Goal: Information Seeking & Learning: Learn about a topic

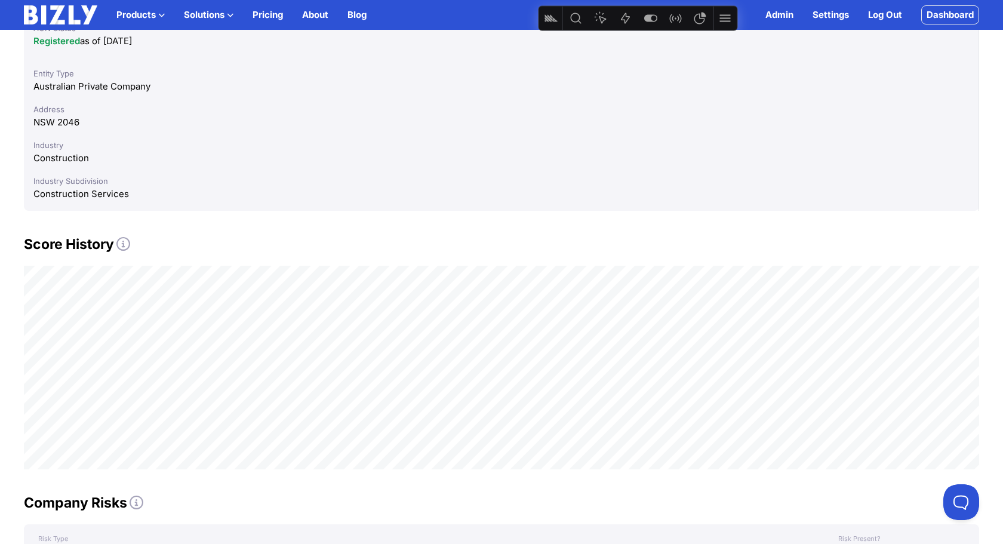
scroll to position [469, 0]
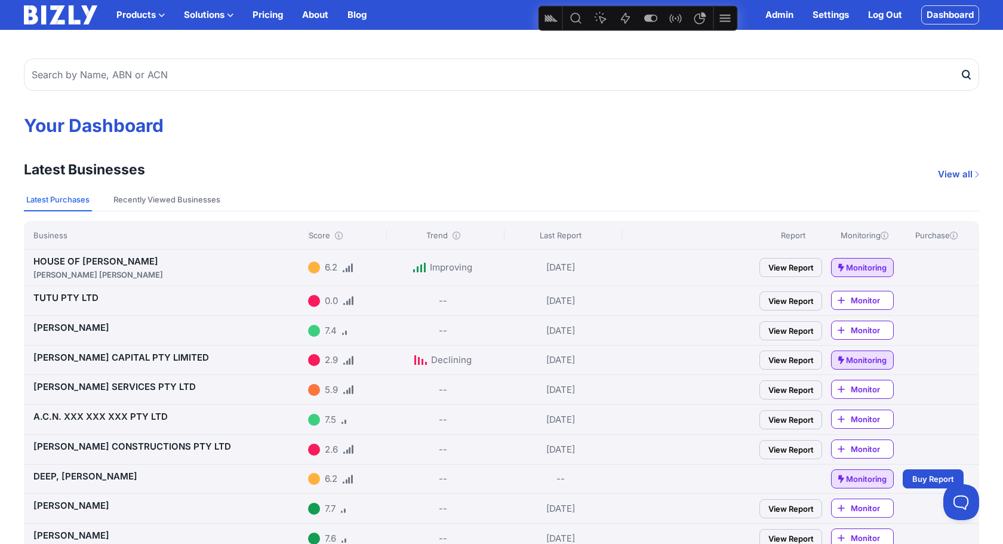
click at [796, 295] on link "View Report" at bounding box center [790, 300] width 63 height 19
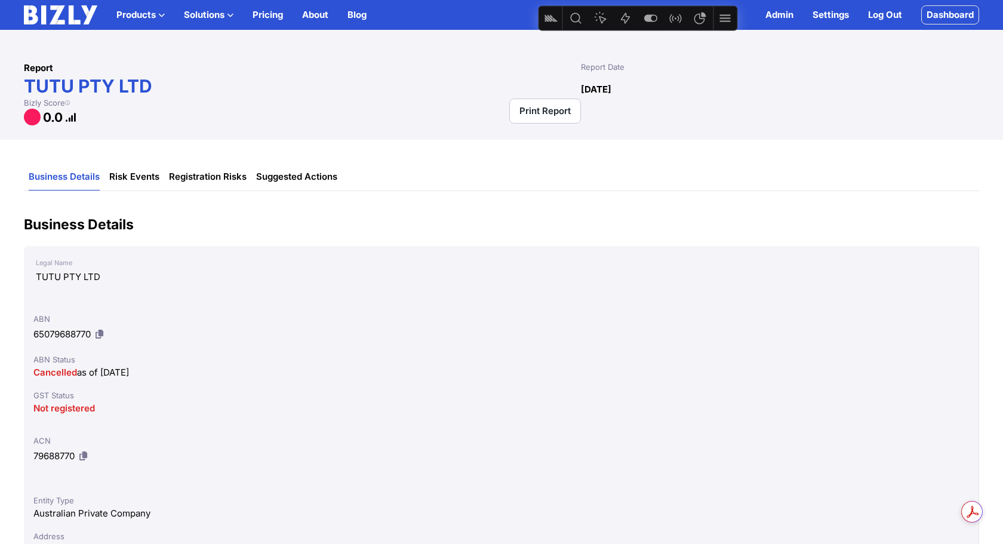
click at [47, 15] on img at bounding box center [60, 14] width 73 height 19
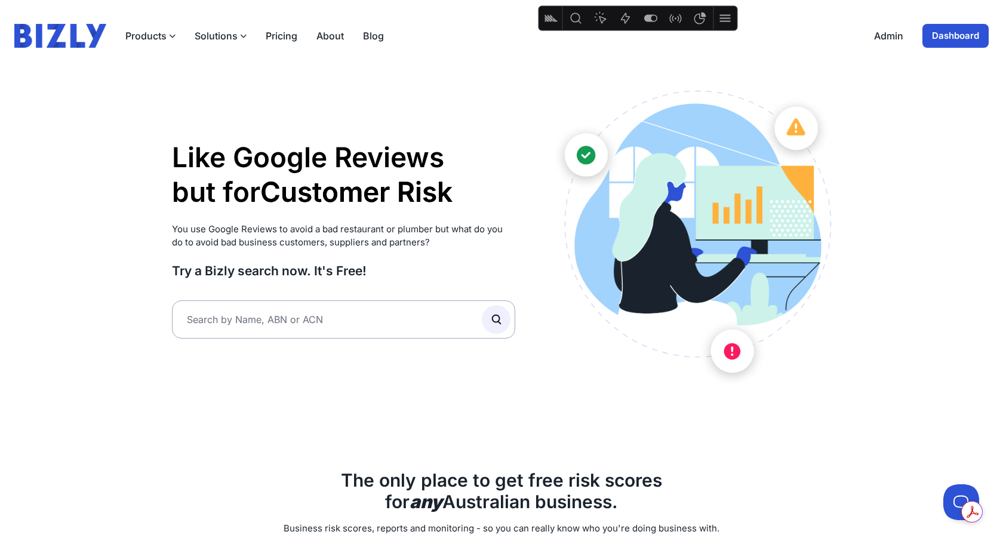
click at [954, 39] on link "Dashboard" at bounding box center [955, 36] width 66 height 24
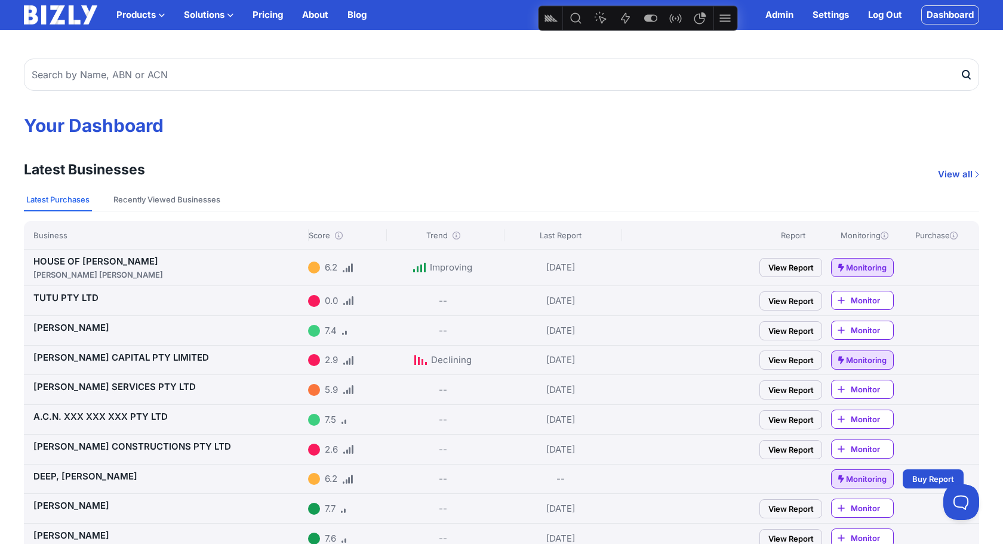
click at [792, 386] on link "View Report" at bounding box center [790, 389] width 63 height 19
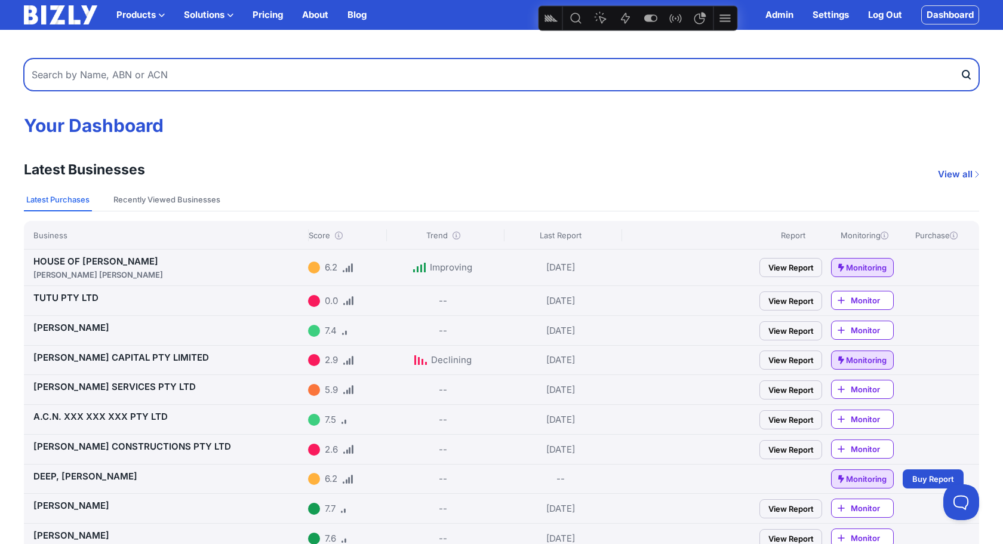
click at [227, 69] on input "text" at bounding box center [501, 74] width 955 height 32
type input "25fifteen"
click at [960, 58] on button "submit" at bounding box center [969, 74] width 19 height 32
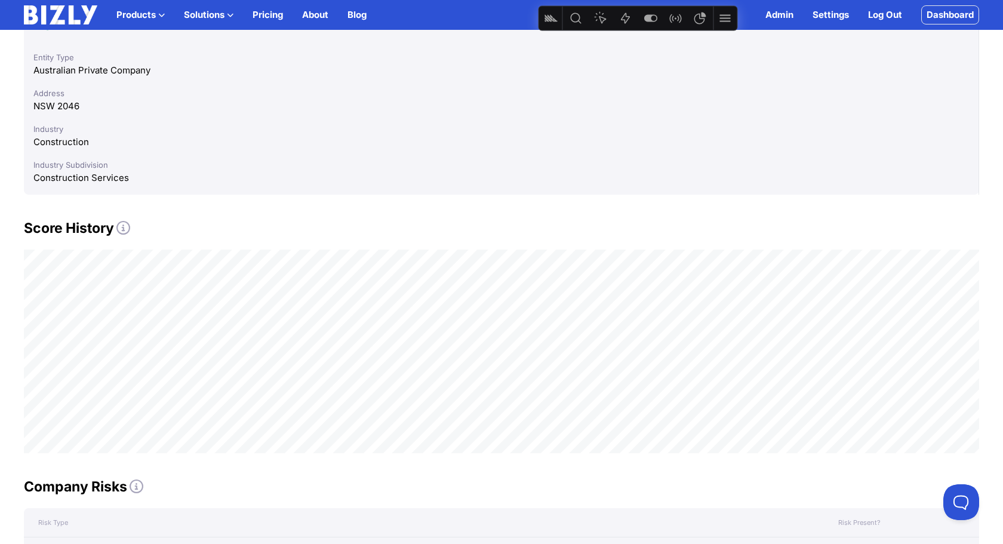
scroll to position [565, 0]
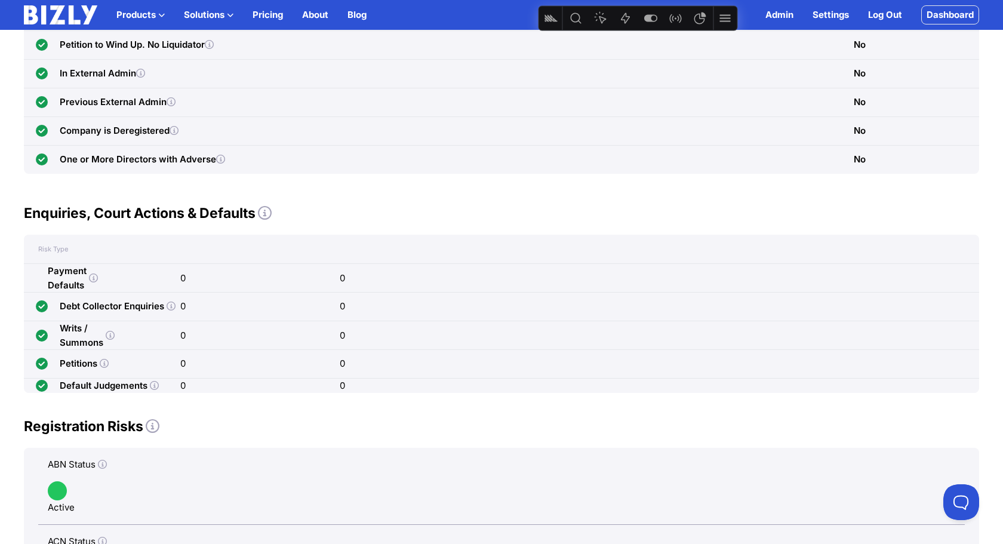
scroll to position [977, 0]
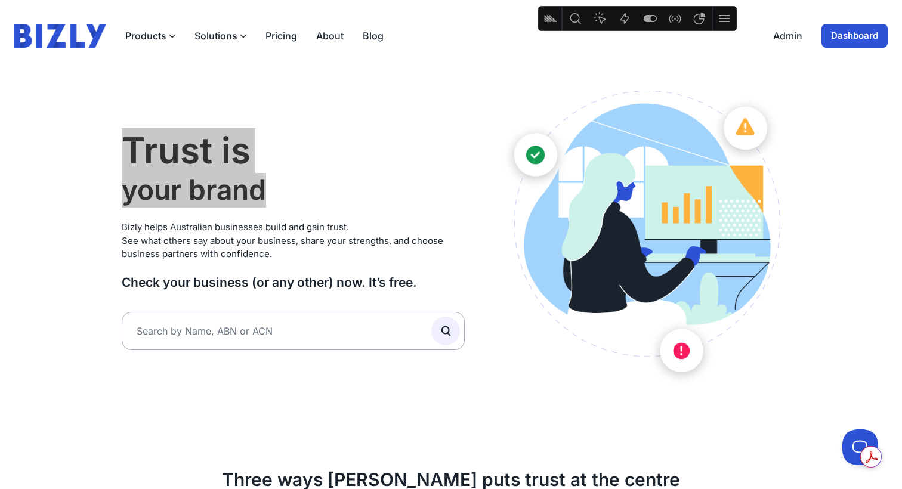
scroll to position [7, 0]
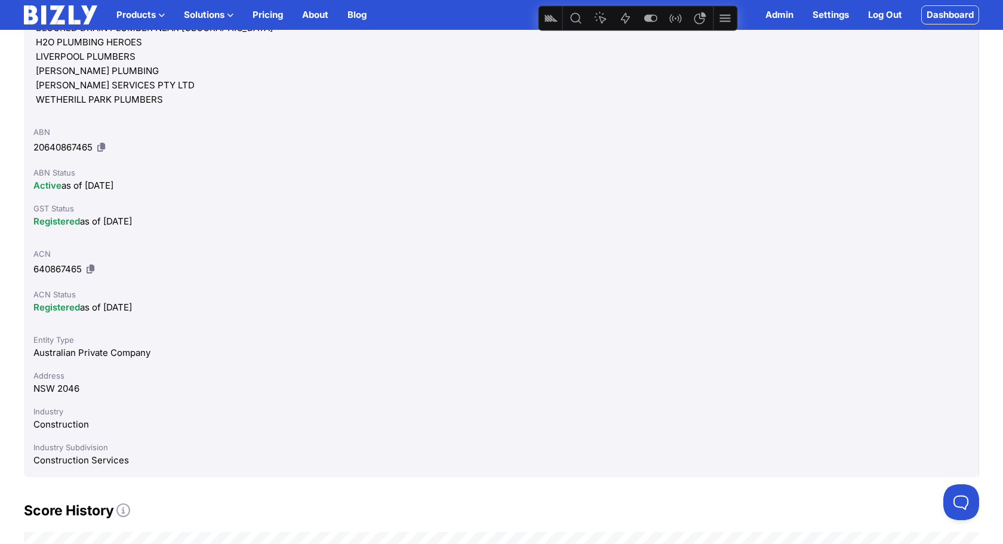
scroll to position [277, 0]
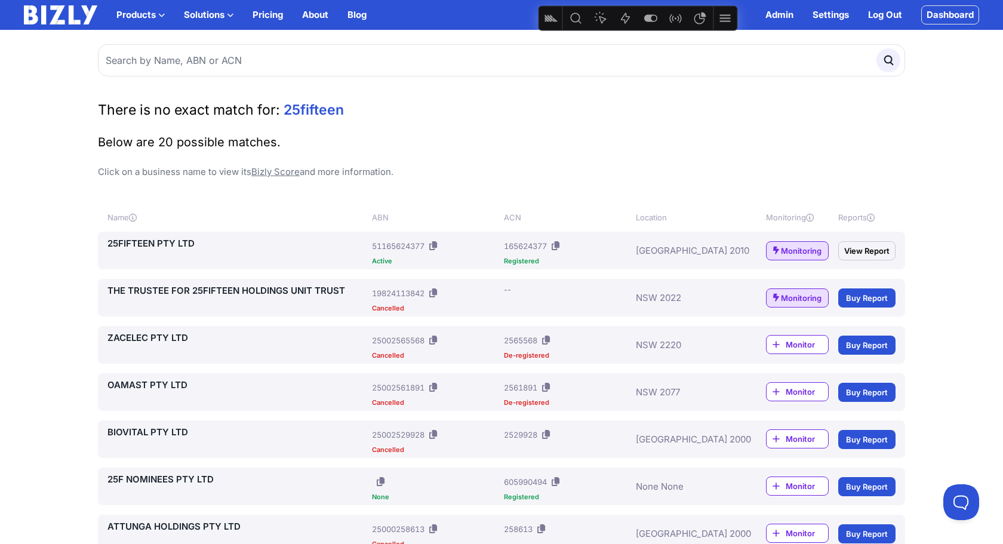
click at [867, 245] on link "View Report" at bounding box center [866, 250] width 57 height 19
click at [955, 11] on link "Dashboard" at bounding box center [950, 14] width 58 height 19
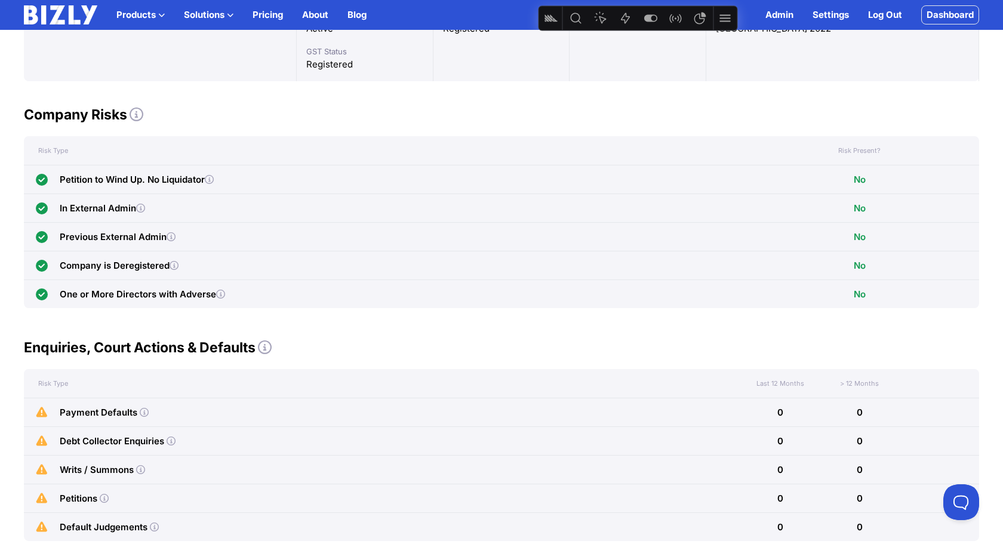
scroll to position [241, 0]
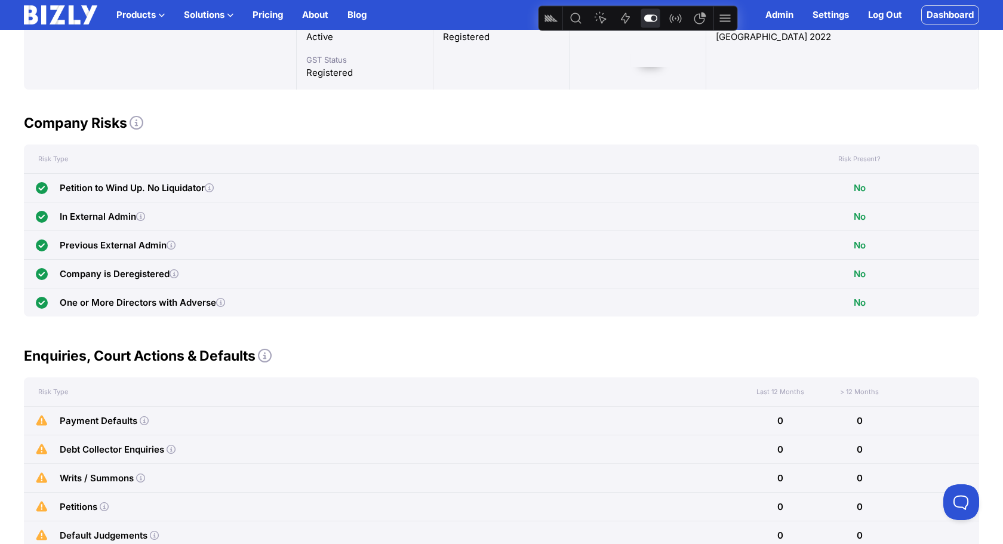
click at [649, 17] on icon "Feature flags" at bounding box center [650, 18] width 13 height 7
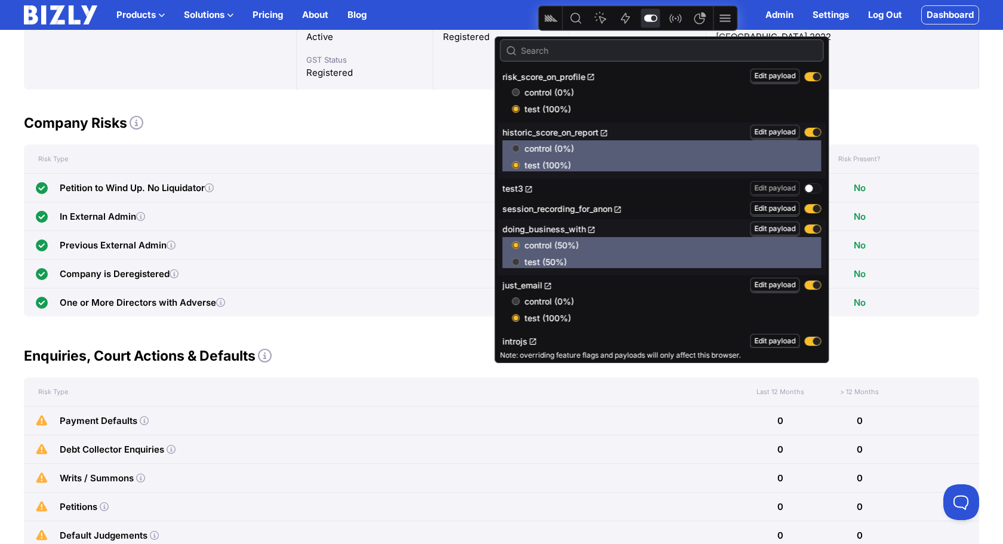
scroll to position [238, 0]
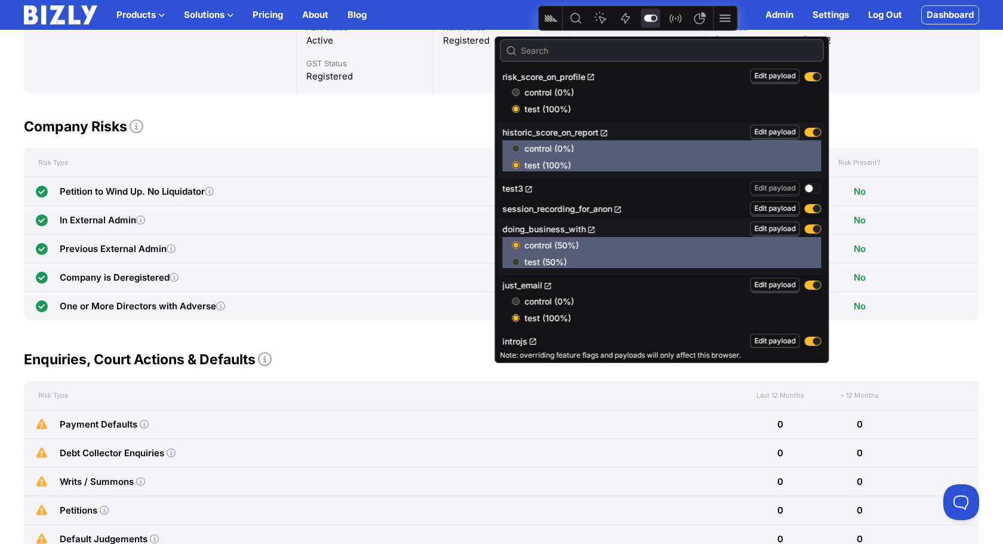
click at [385, 127] on h2 "Company Risks" at bounding box center [501, 126] width 955 height 19
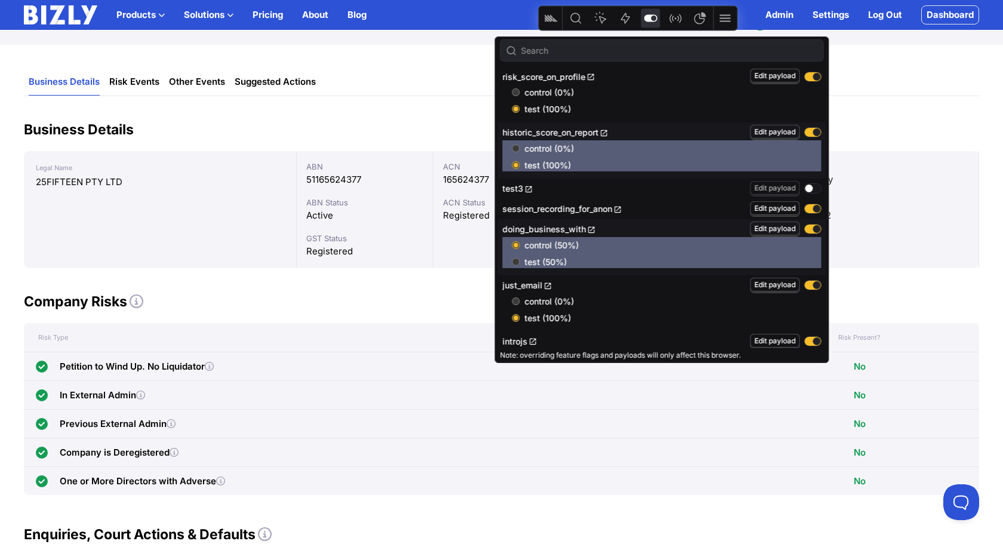
scroll to position [57, 0]
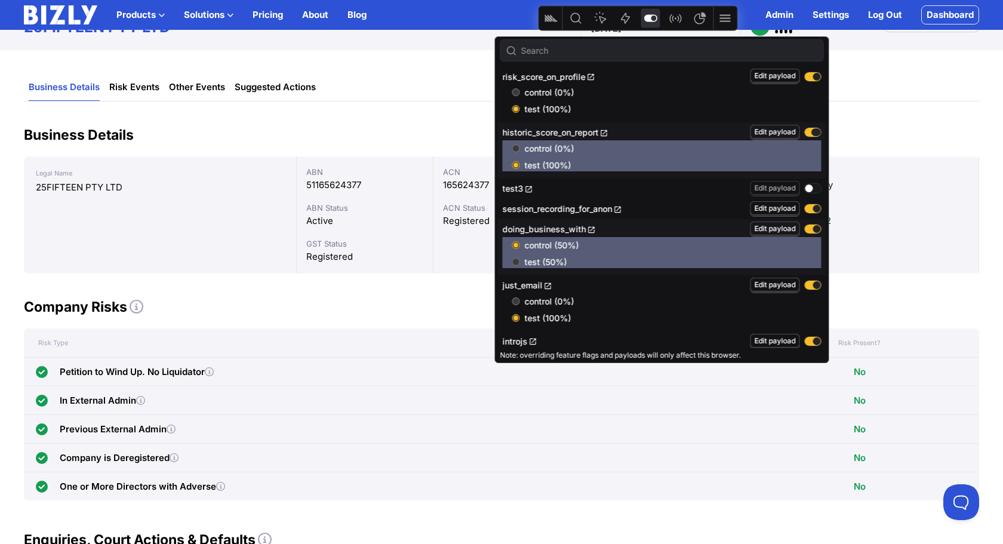
click at [807, 132] on button "button" at bounding box center [812, 132] width 17 height 9
radio input "false"
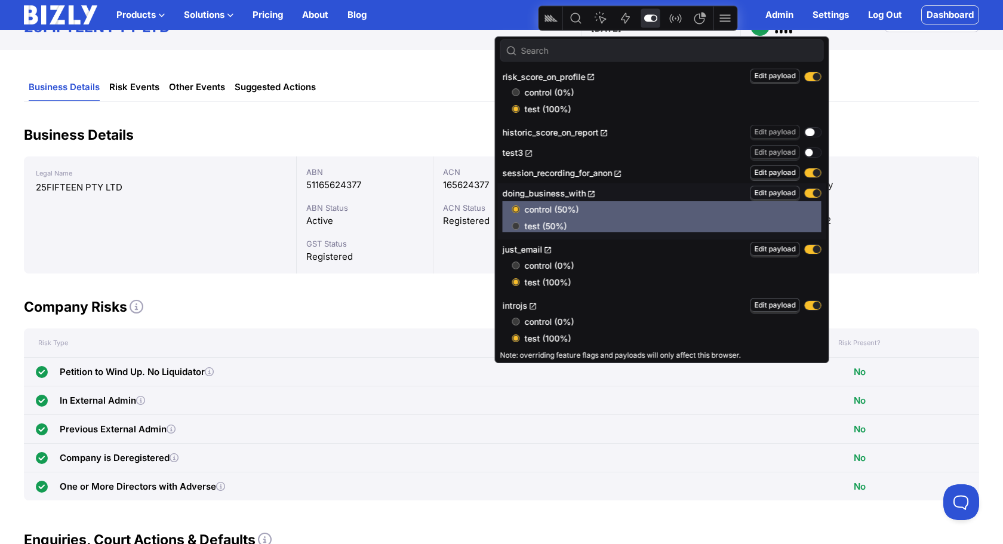
click at [806, 129] on button "button" at bounding box center [812, 132] width 17 height 9
radio input "true"
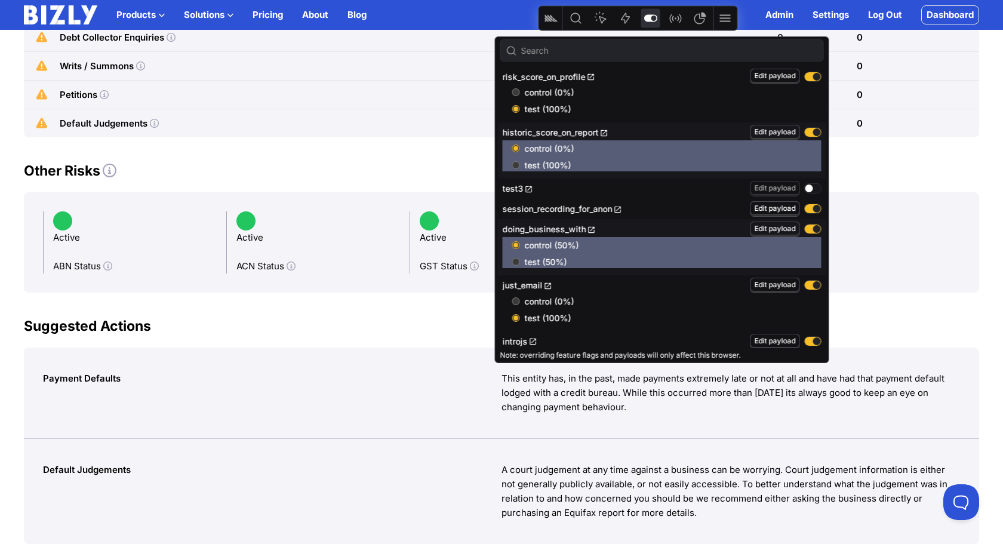
scroll to position [776, 0]
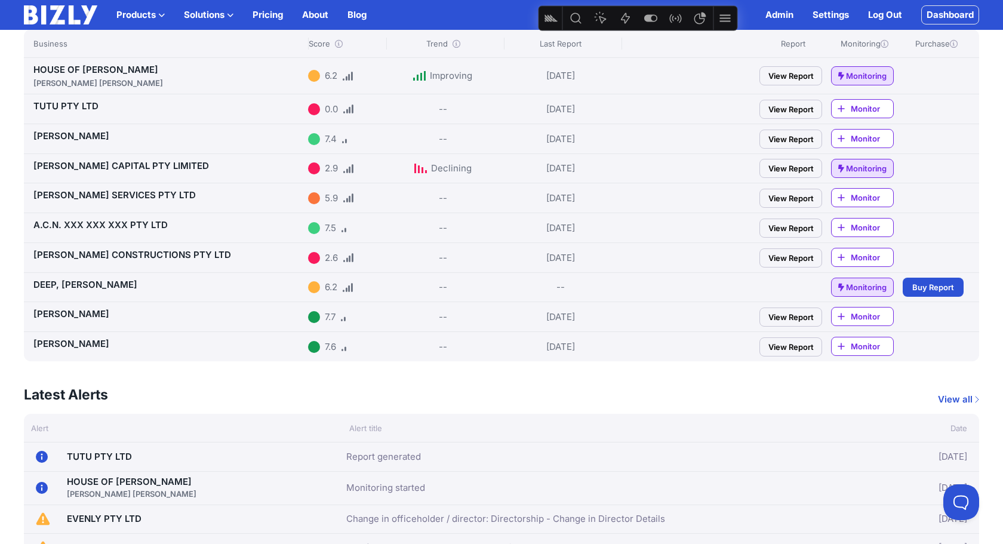
scroll to position [188, 0]
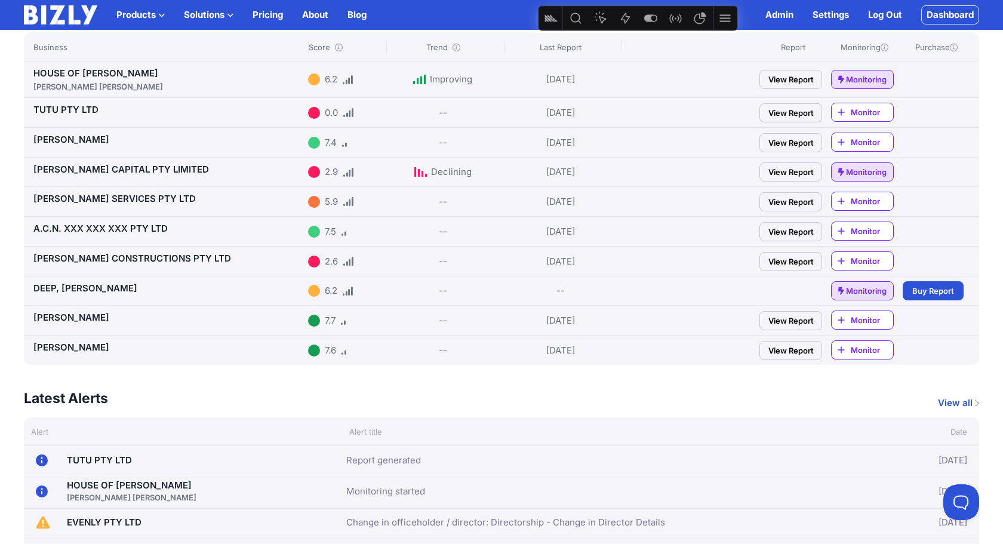
click at [65, 106] on link "TUTU PTY LTD" at bounding box center [65, 109] width 65 height 11
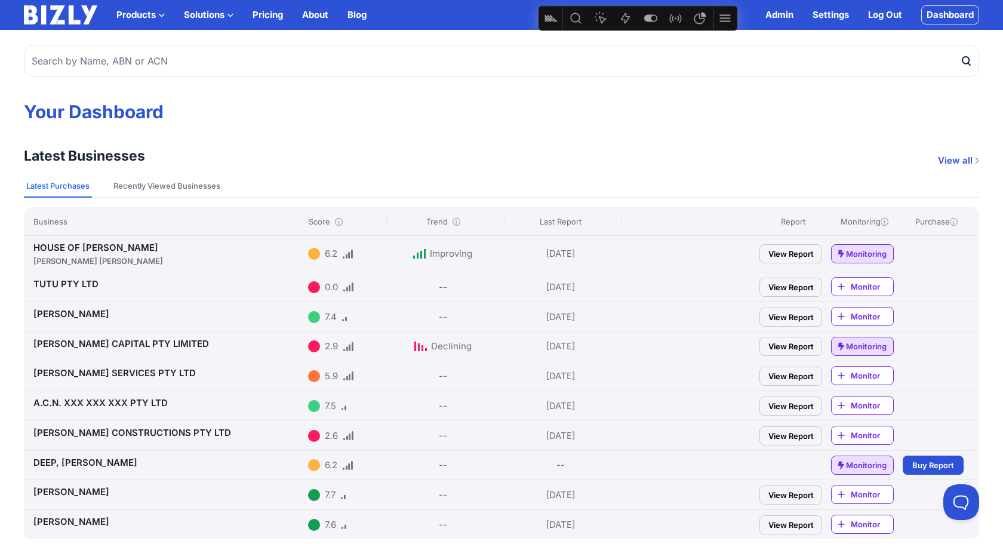
scroll to position [0, 0]
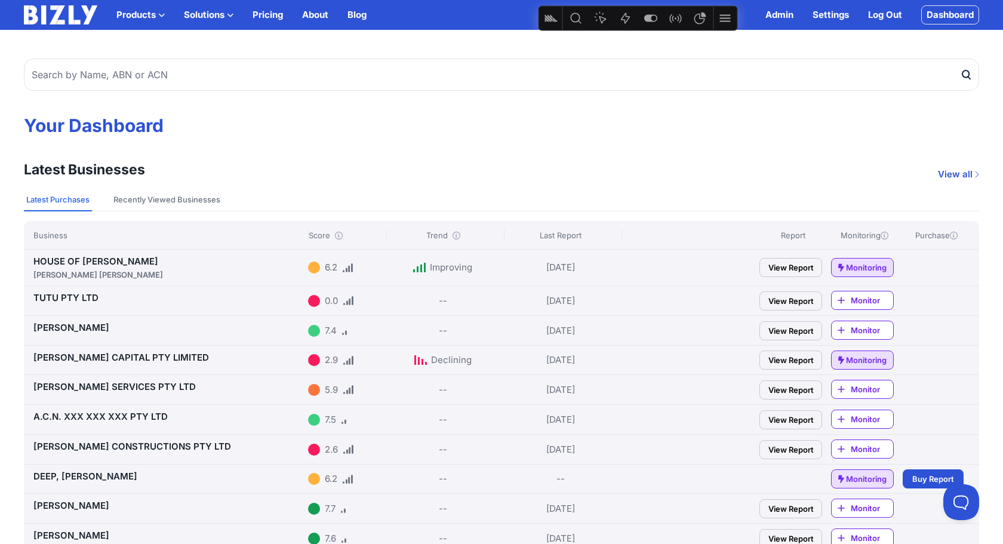
click at [958, 28] on div "Products Bizly Scores Free risk assessments Bizly Reports Detailed risk analysi…" at bounding box center [501, 15] width 955 height 30
click at [953, 22] on link "Dashboard" at bounding box center [950, 14] width 58 height 19
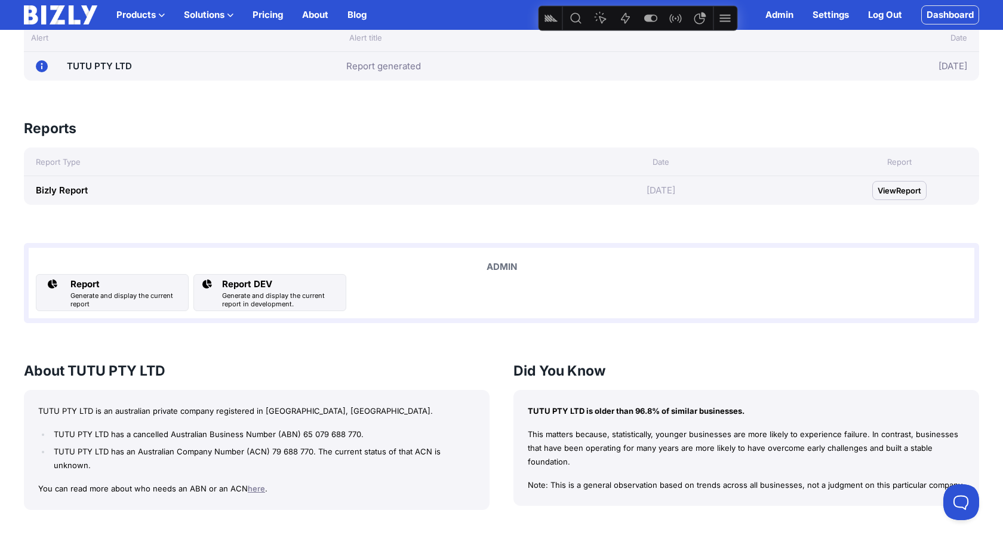
scroll to position [619, 0]
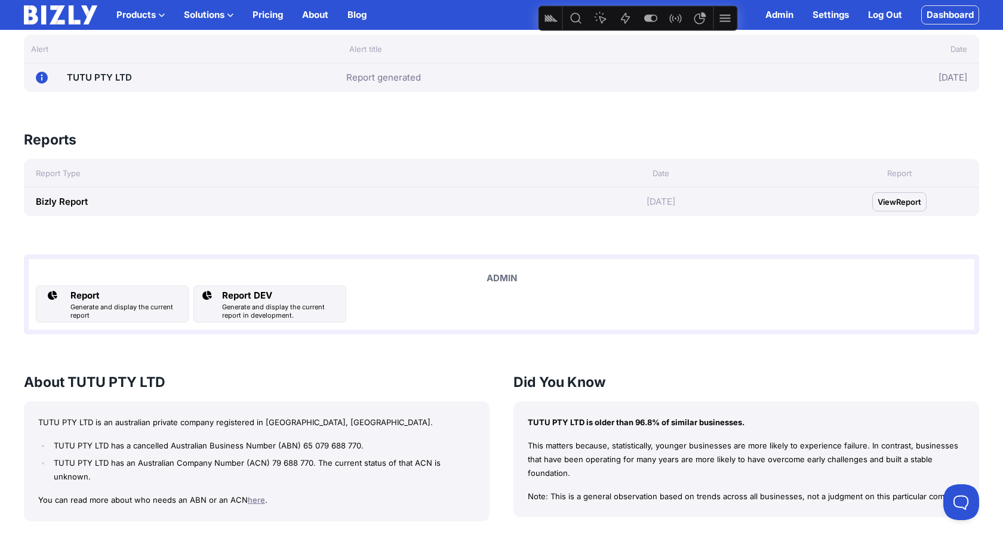
click at [892, 199] on span "View" at bounding box center [886, 202] width 18 height 12
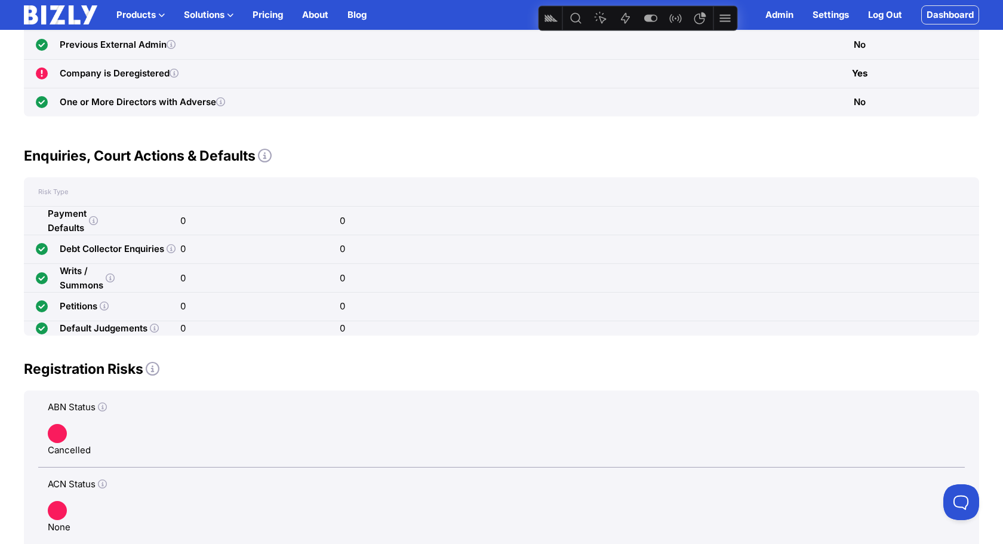
scroll to position [935, 0]
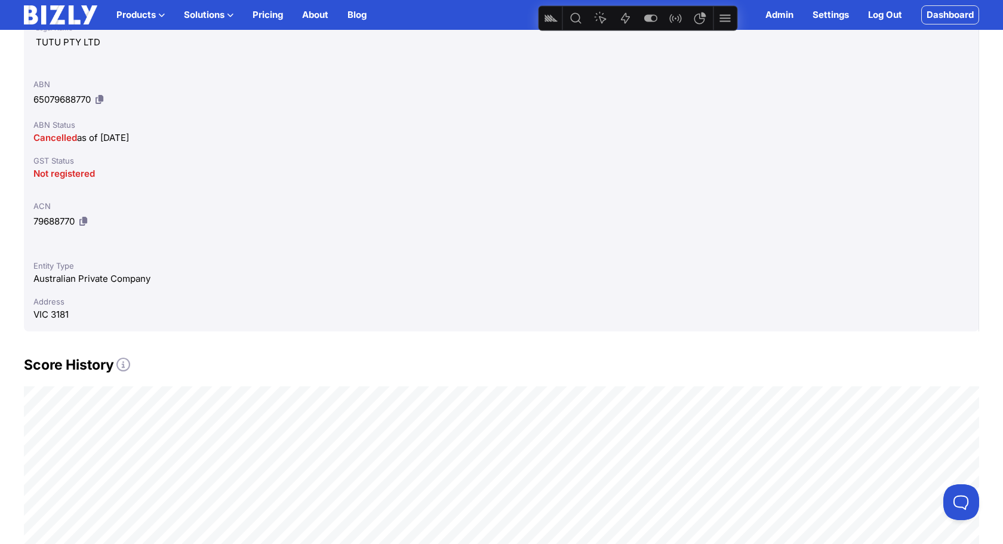
scroll to position [227, 0]
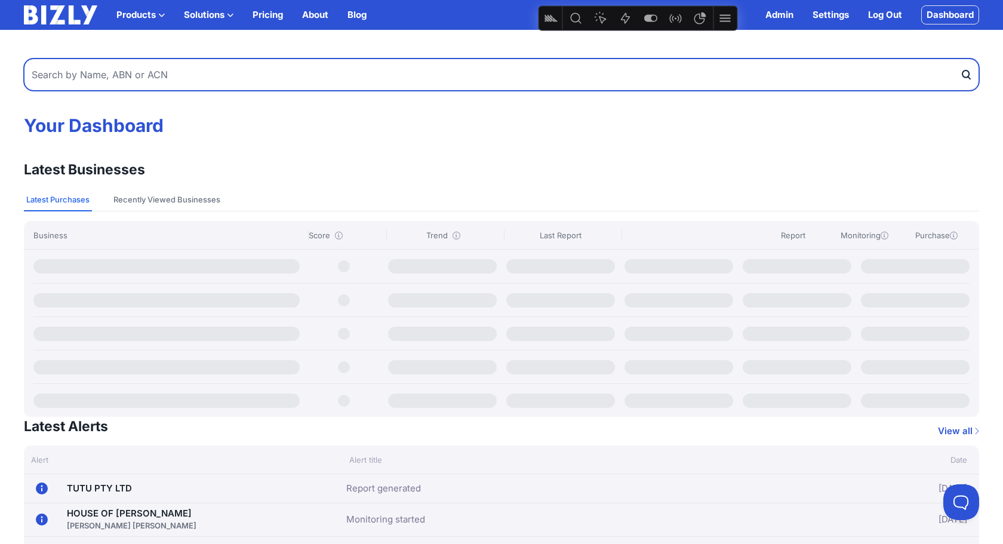
click at [262, 79] on input "text" at bounding box center [501, 74] width 955 height 32
click at [960, 58] on button "submit" at bounding box center [969, 74] width 19 height 32
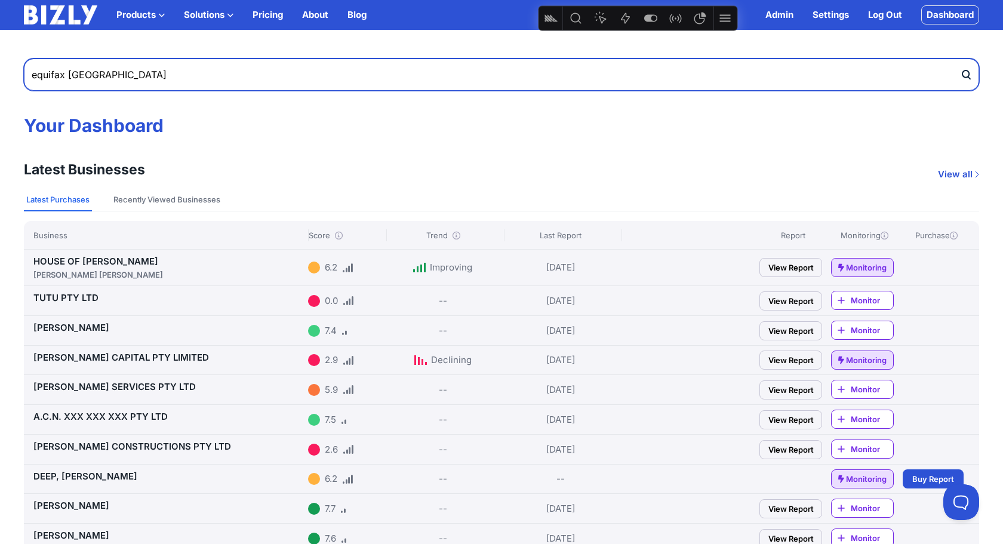
drag, startPoint x: 149, startPoint y: 78, endPoint x: 1, endPoint y: 59, distance: 148.6
type input "stantec"
click at [960, 58] on button "submit" at bounding box center [969, 74] width 19 height 32
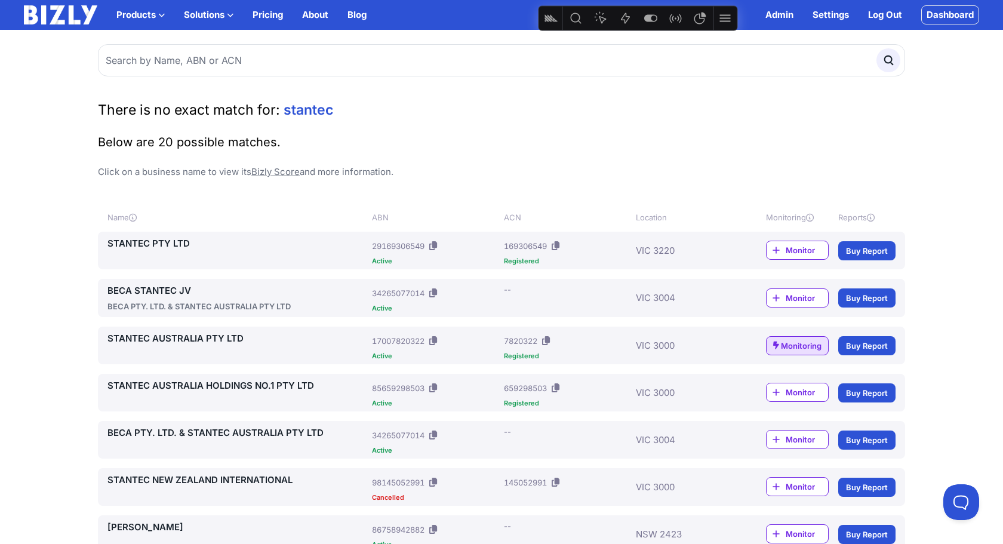
click at [165, 240] on link "STANTEC PTY LTD" at bounding box center [237, 243] width 260 height 14
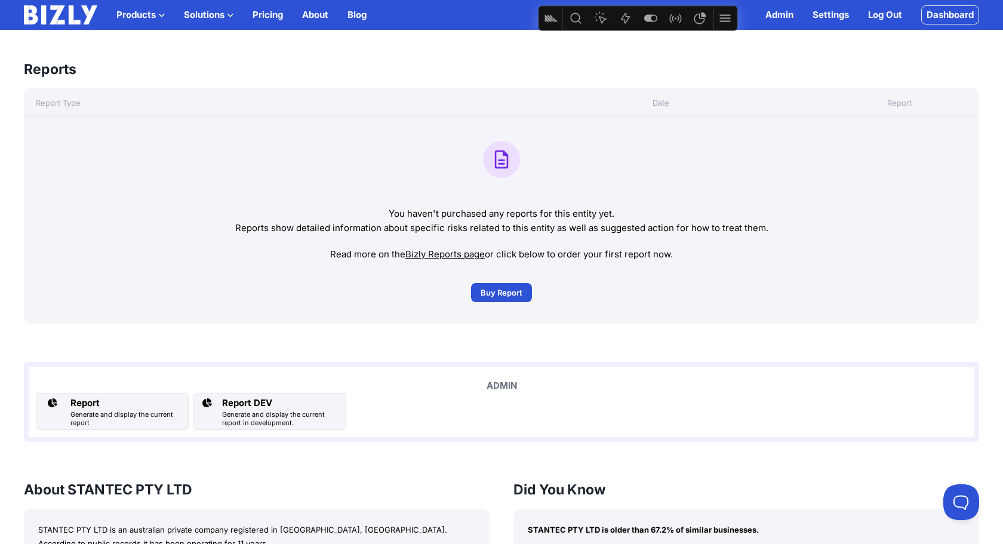
scroll to position [1000, 0]
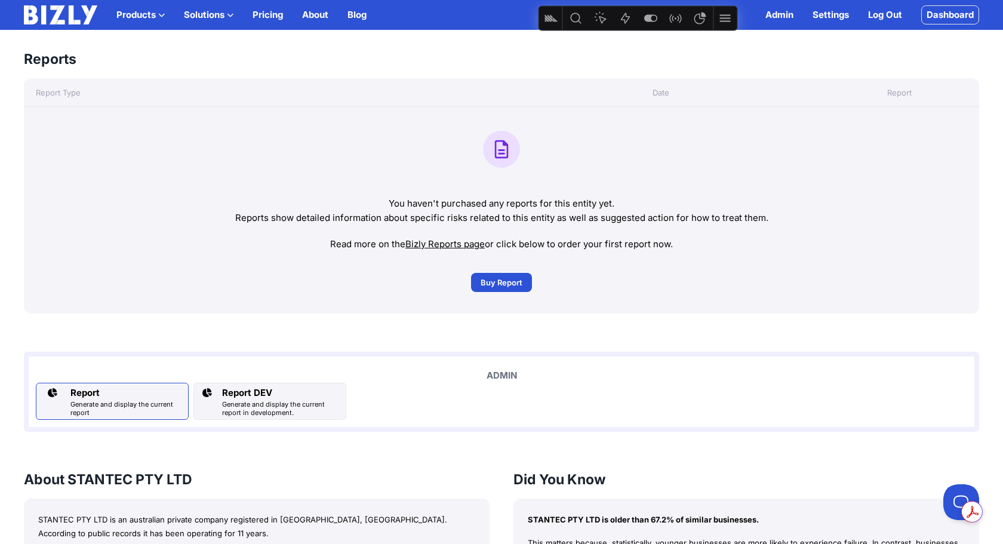
click at [129, 396] on div "Report" at bounding box center [126, 393] width 113 height 14
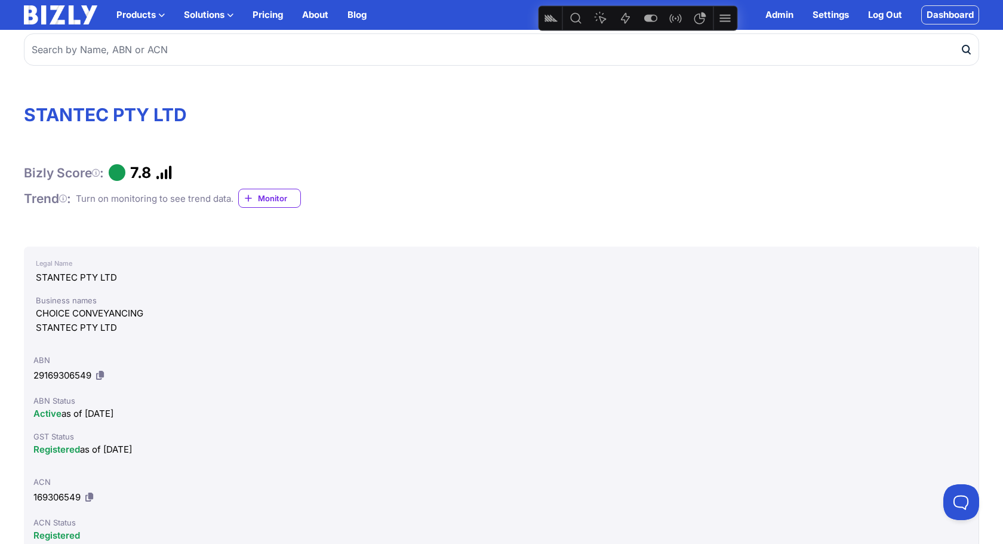
scroll to position [0, 0]
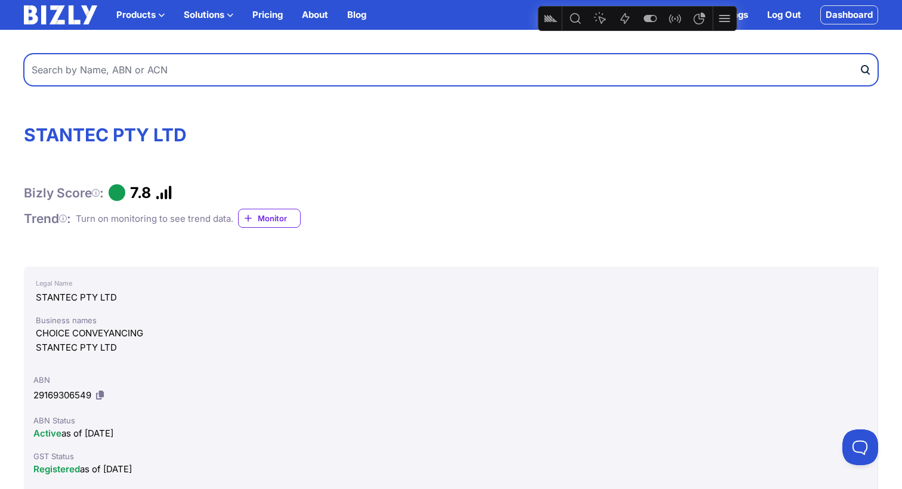
click at [119, 64] on input "text" at bounding box center [451, 70] width 855 height 32
type input "25fifteen"
click at [859, 54] on button "submit" at bounding box center [868, 70] width 19 height 32
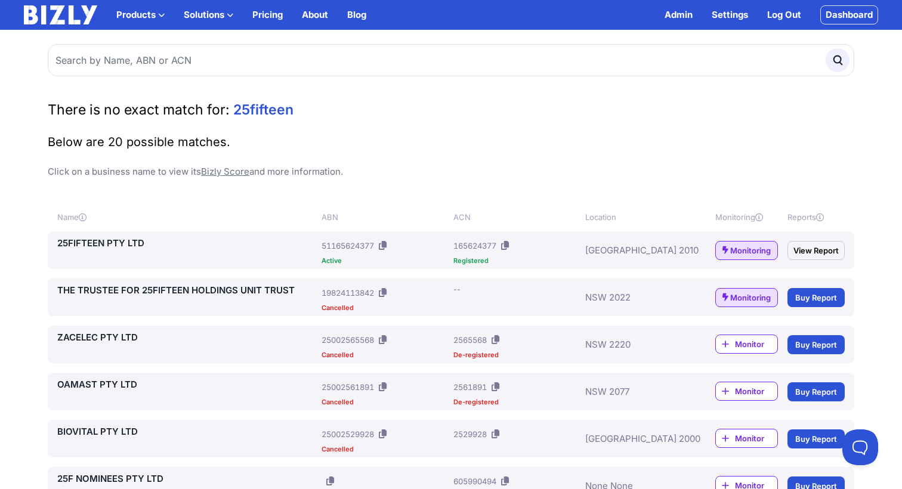
click at [138, 238] on link "25FIFTEEN PTY LTD" at bounding box center [187, 243] width 260 height 14
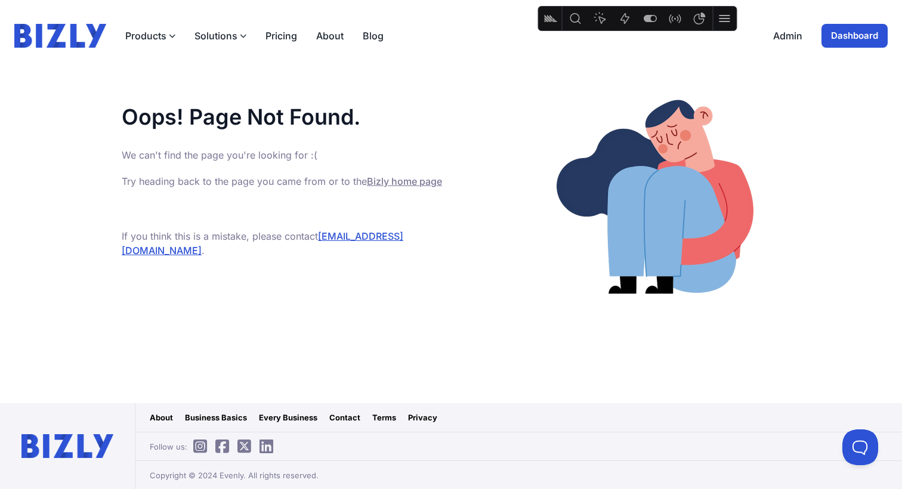
click at [69, 43] on img at bounding box center [60, 36] width 92 height 24
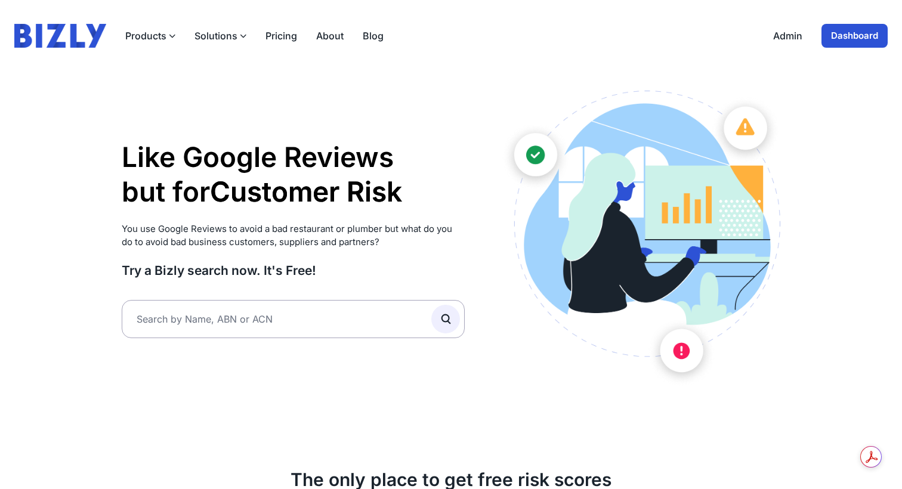
click at [875, 29] on link "Dashboard" at bounding box center [855, 36] width 66 height 24
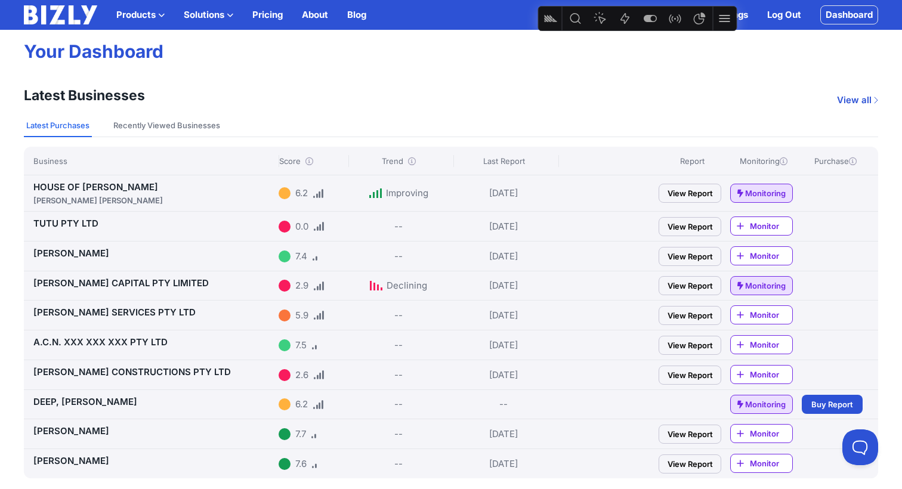
scroll to position [87, 0]
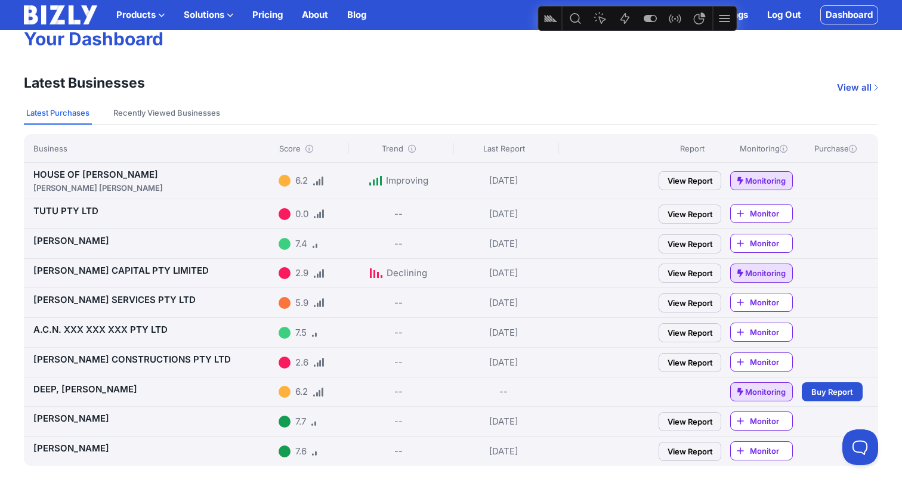
click at [120, 268] on link "[PERSON_NAME] CAPITAL PTY LIMITED" at bounding box center [120, 270] width 175 height 11
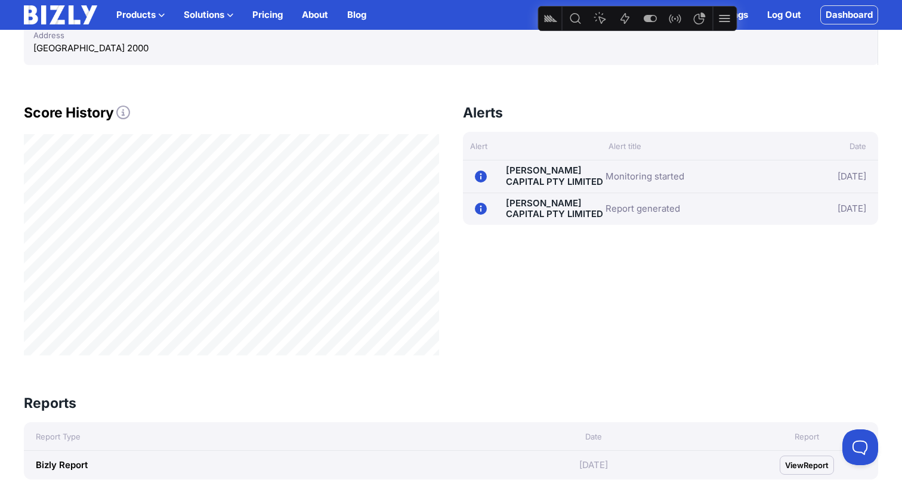
scroll to position [608, 0]
click at [625, 178] on link "Monitoring started" at bounding box center [645, 178] width 79 height 14
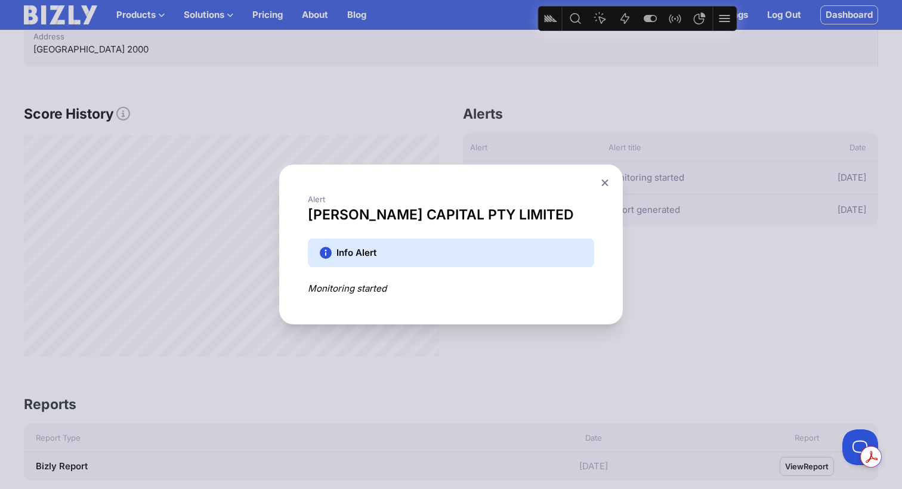
click at [607, 183] on icon at bounding box center [605, 183] width 7 height 8
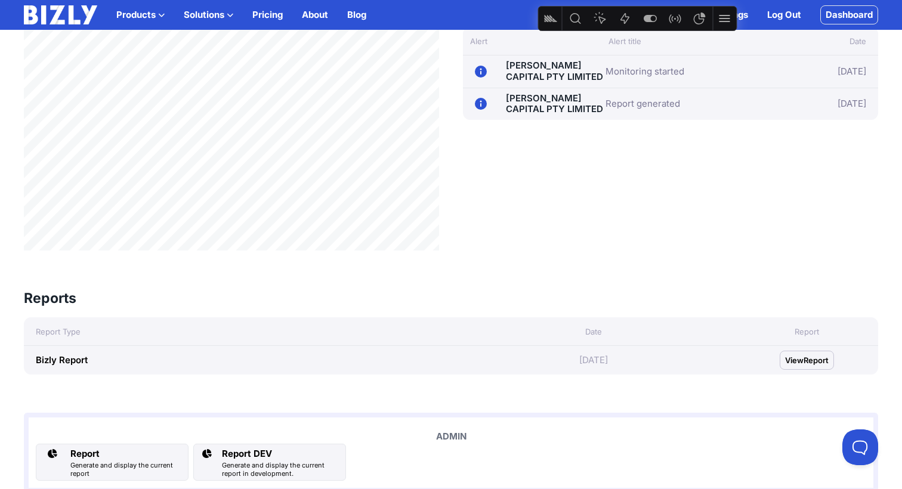
scroll to position [717, 0]
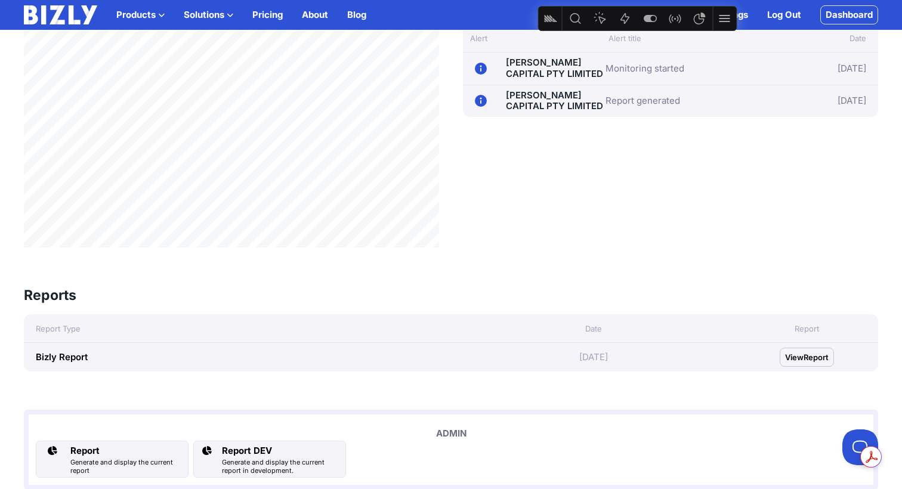
click at [806, 360] on span "Report" at bounding box center [816, 357] width 25 height 12
click at [135, 460] on div "Generate and display the current report" at bounding box center [126, 466] width 113 height 17
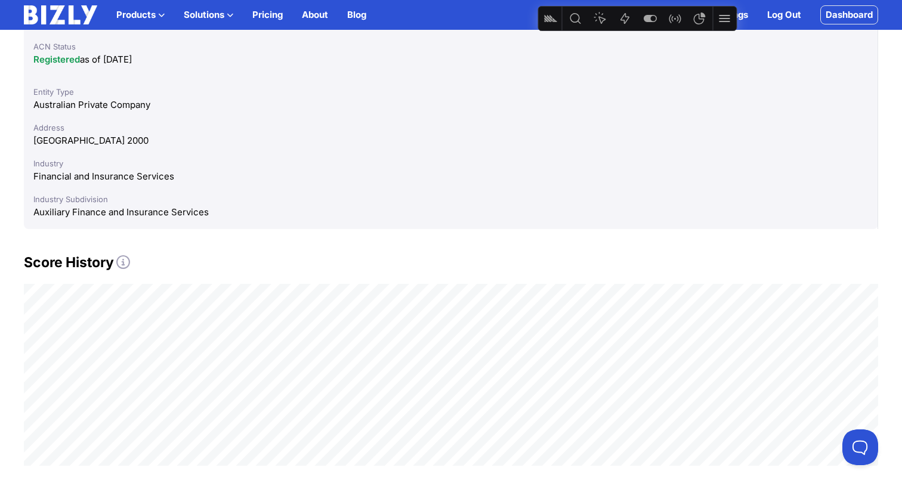
scroll to position [287, 0]
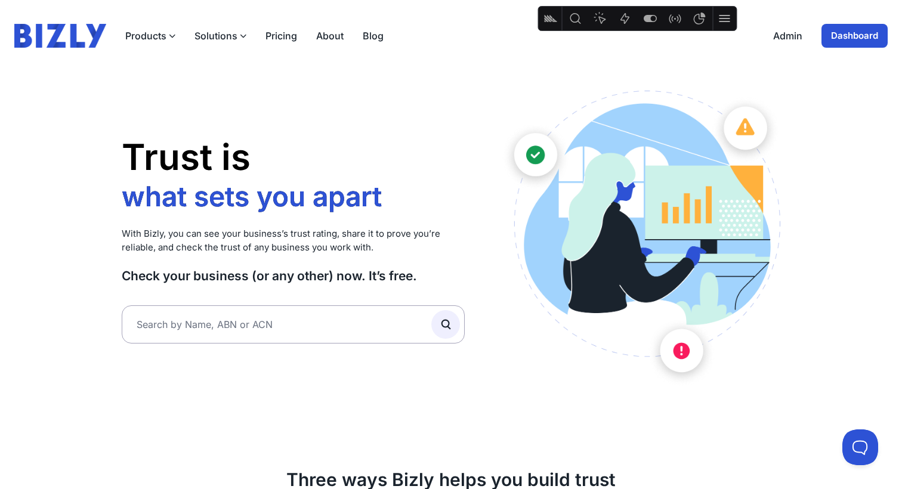
click at [226, 32] on button "Solutions" at bounding box center [221, 36] width 52 height 14
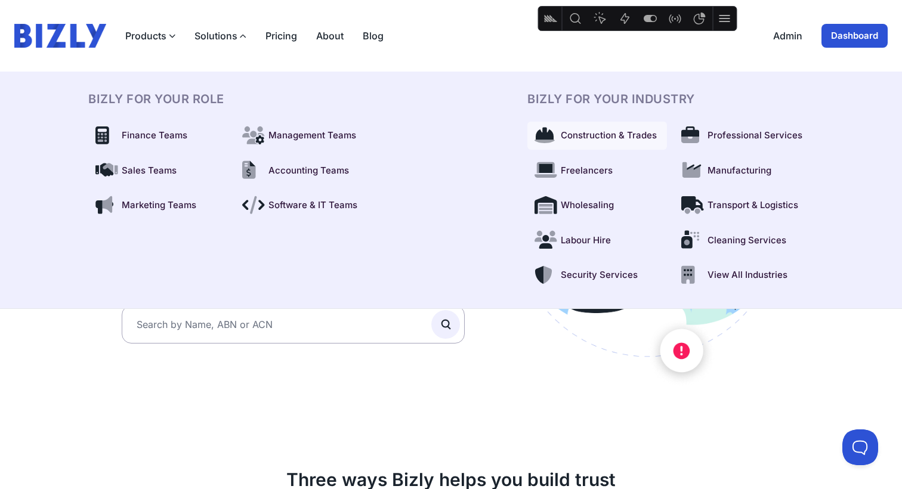
click at [615, 132] on span "Construction & Trades" at bounding box center [609, 136] width 96 height 14
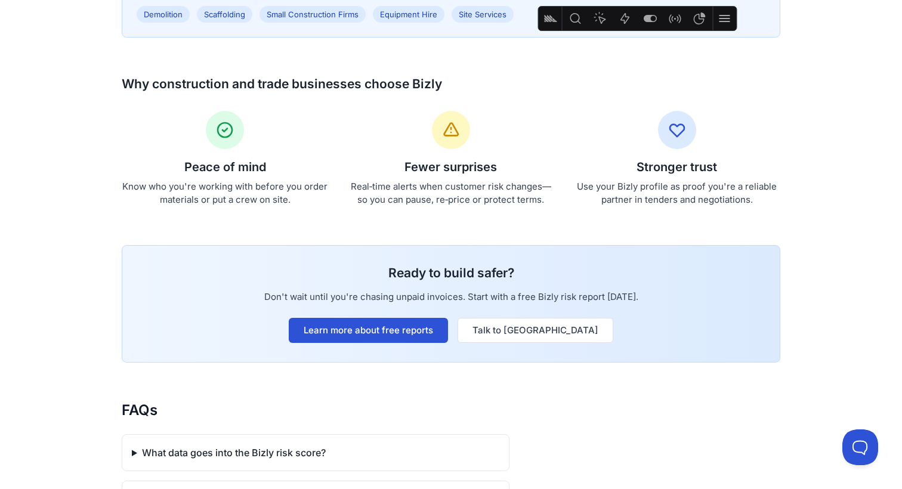
scroll to position [631, 0]
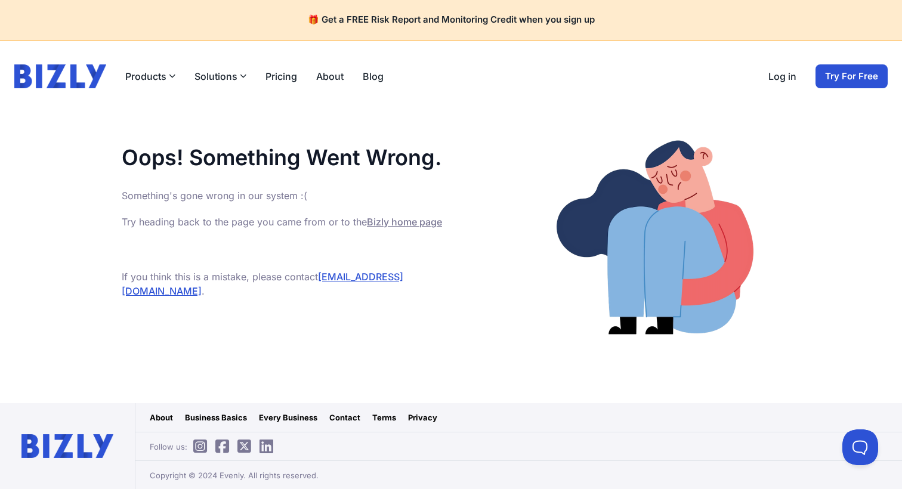
click at [405, 223] on link "Bizly home page" at bounding box center [404, 222] width 75 height 12
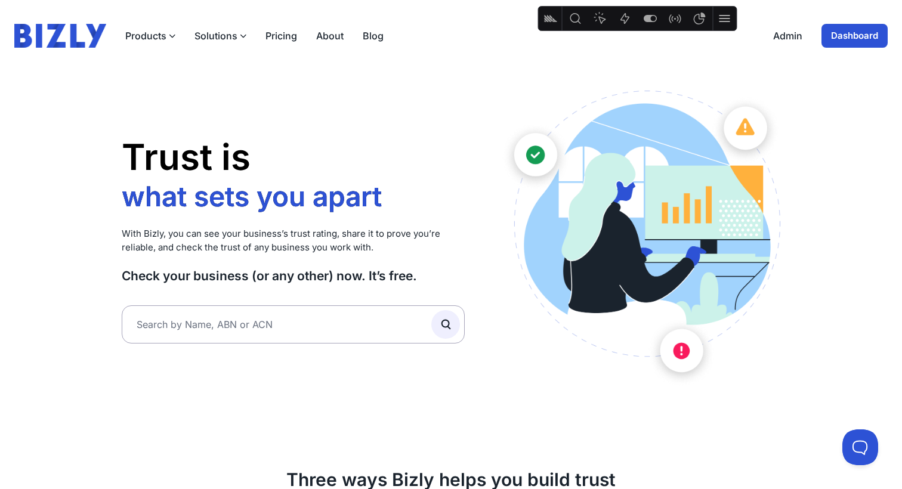
click at [328, 35] on link "About" at bounding box center [329, 36] width 27 height 14
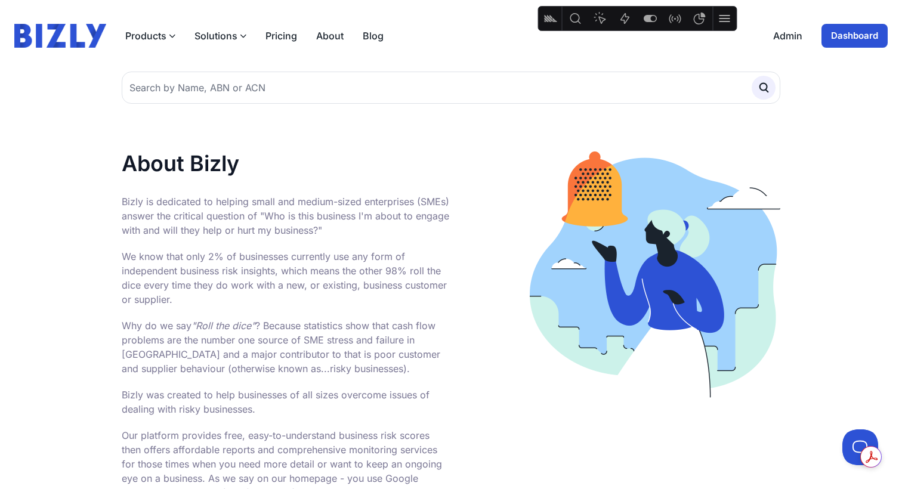
click at [54, 38] on img at bounding box center [60, 36] width 92 height 24
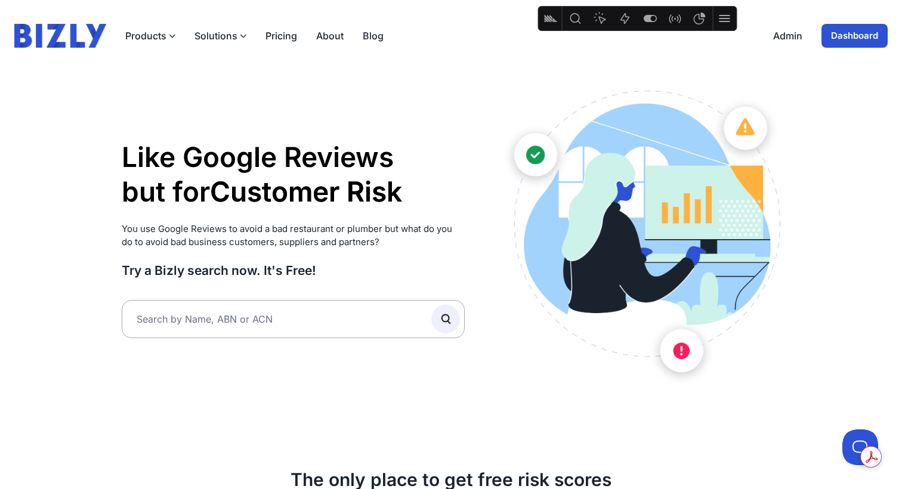
click at [323, 36] on link "About" at bounding box center [329, 36] width 27 height 14
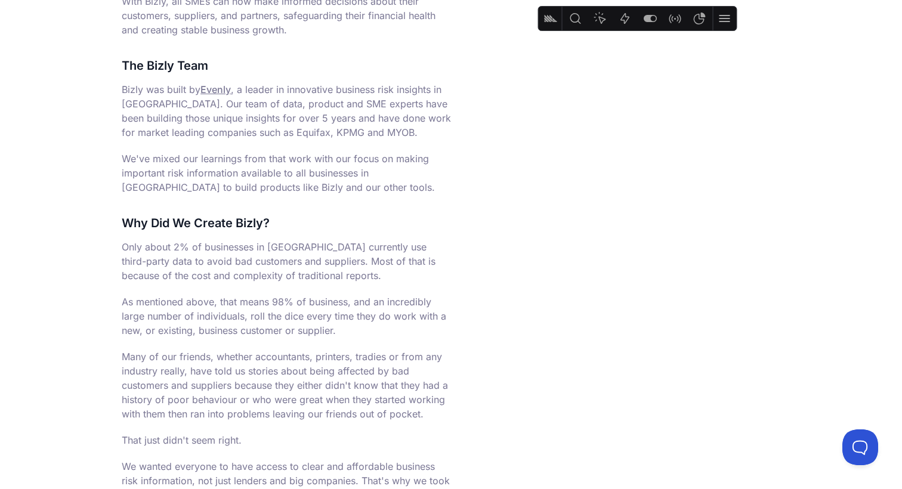
scroll to position [512, 0]
